Goal: Navigation & Orientation: Go to known website

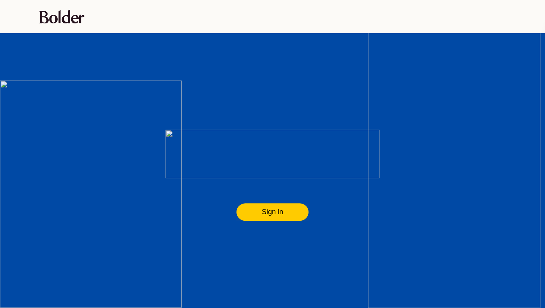
click at [270, 217] on flt-glass-pane at bounding box center [272, 154] width 545 height 308
